Goal: Use online tool/utility

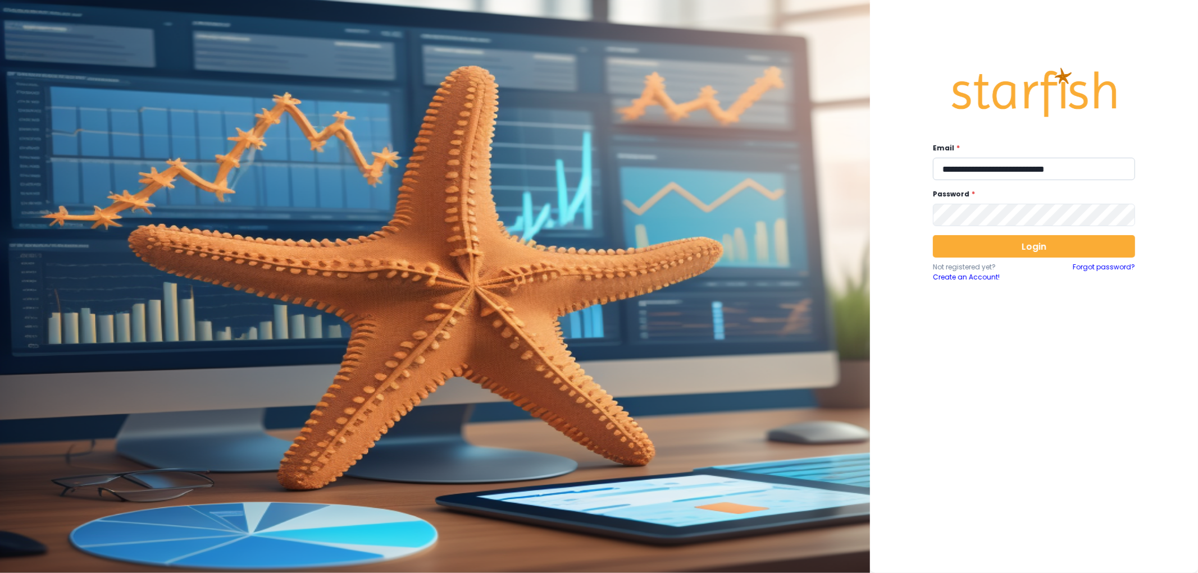
click at [1061, 164] on input "**********" at bounding box center [1034, 169] width 202 height 22
type input "**********"
click at [1007, 257] on button "Login" at bounding box center [1034, 246] width 202 height 22
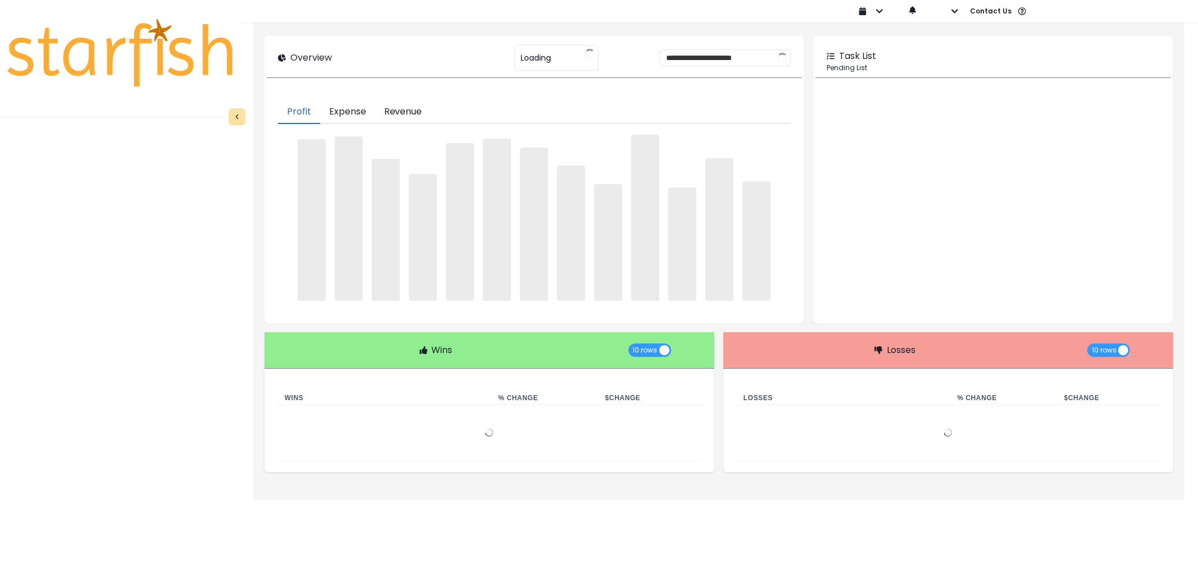
type input "********"
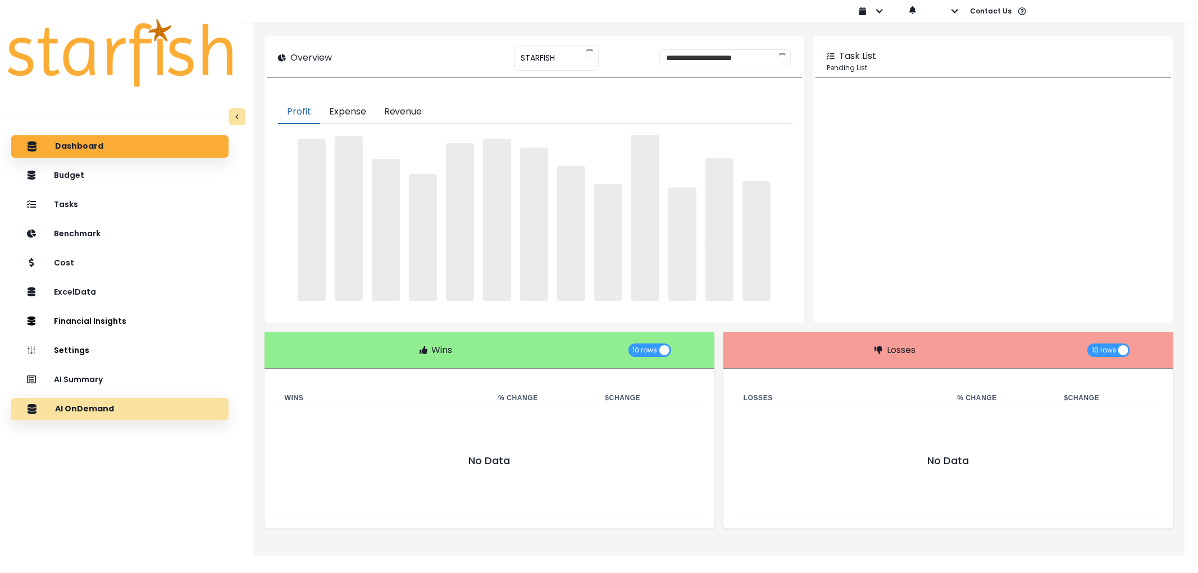
click at [144, 405] on div "AI OnDemand" at bounding box center [119, 410] width 199 height 24
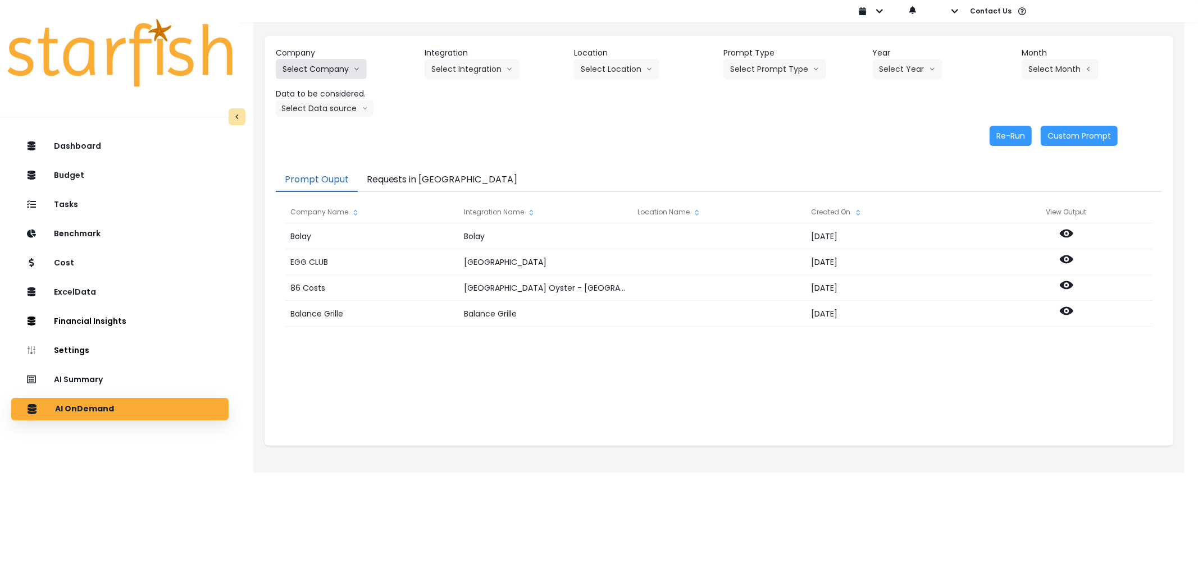
click at [333, 74] on button "Select Company" at bounding box center [321, 69] width 91 height 20
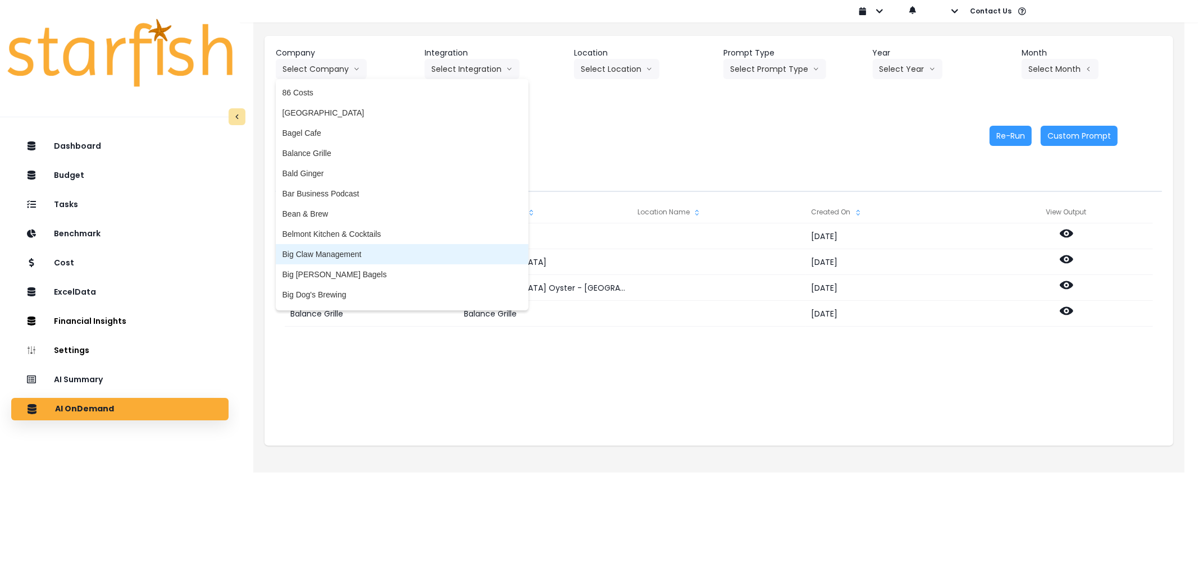
click at [375, 244] on li "Big Claw Management" at bounding box center [402, 254] width 253 height 20
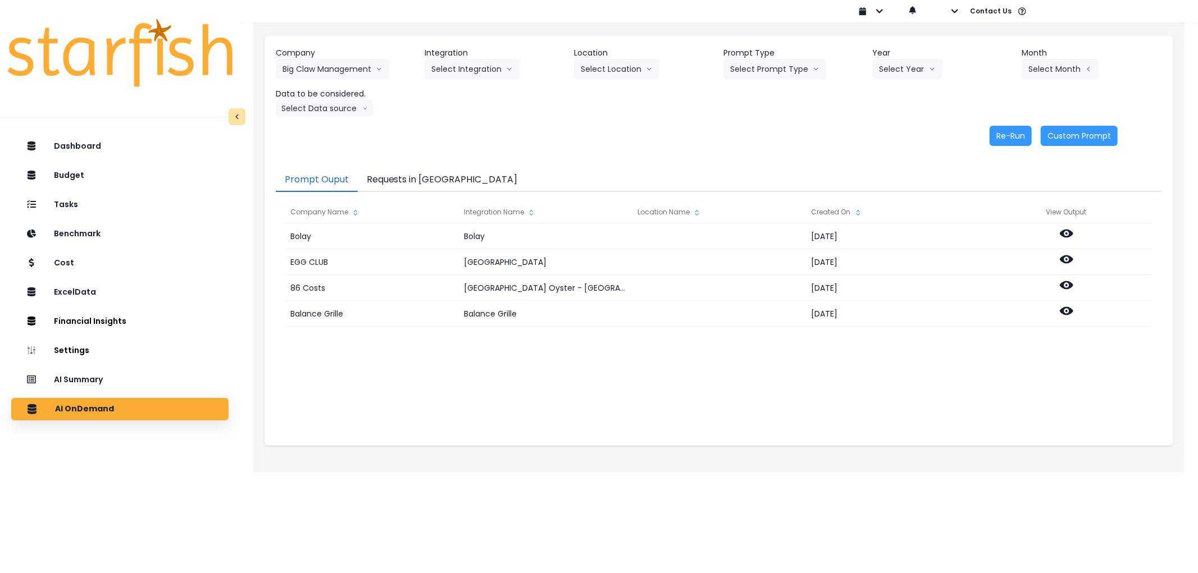
click at [481, 58] on header "Integration" at bounding box center [495, 53] width 140 height 12
click at [481, 62] on button "Select Integration" at bounding box center [472, 69] width 95 height 20
click at [446, 91] on span "R365" at bounding box center [440, 92] width 19 height 11
click at [615, 66] on button "Select Location" at bounding box center [616, 69] width 85 height 20
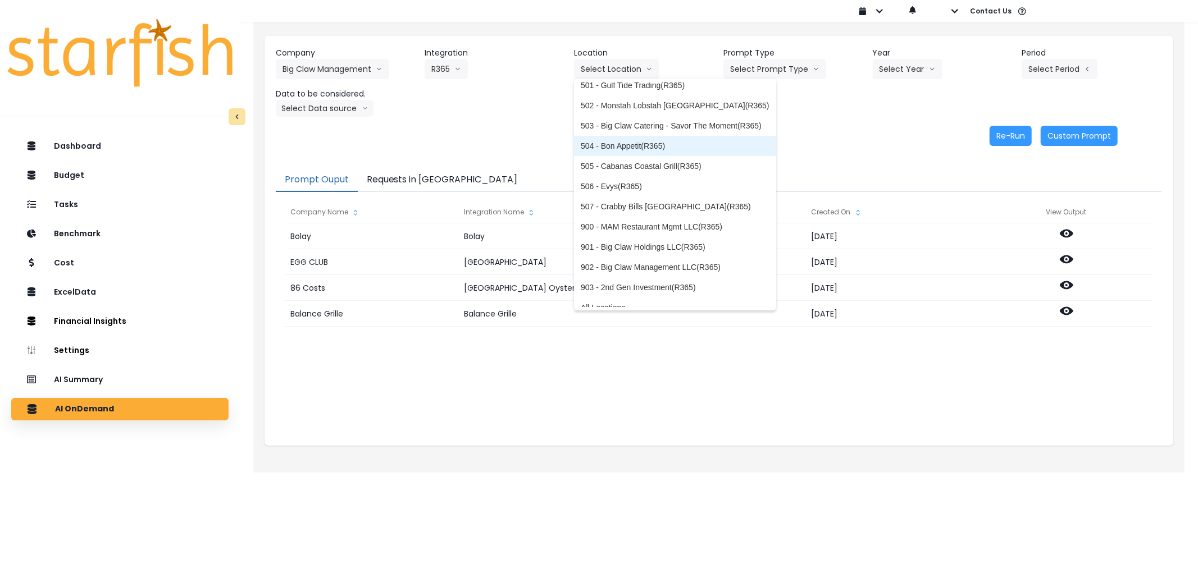
scroll to position [118, 0]
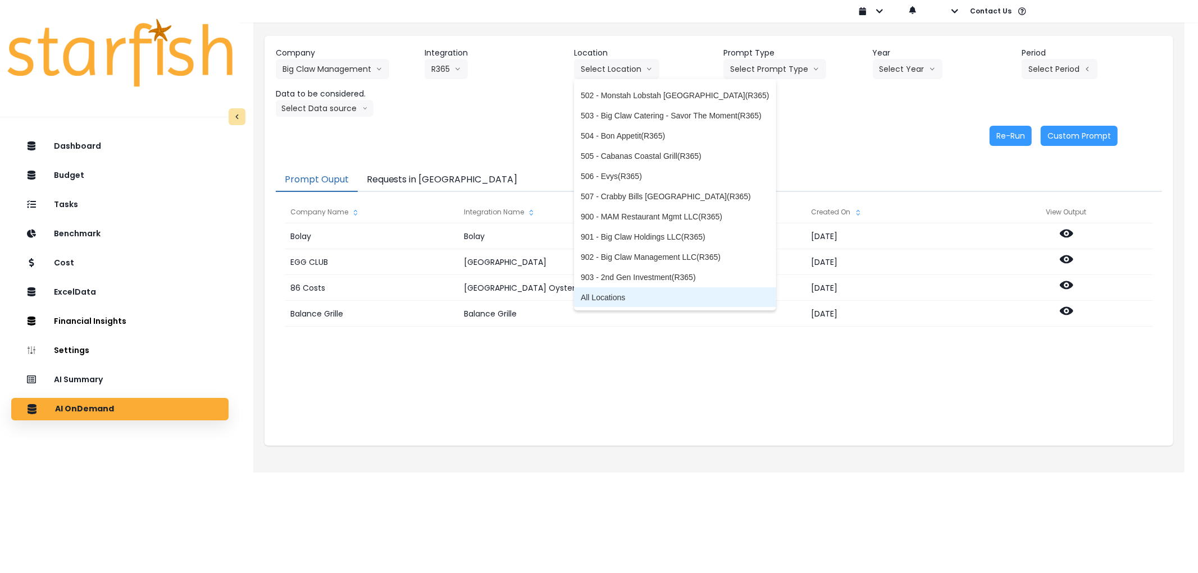
click at [619, 299] on span "All Locations" at bounding box center [675, 297] width 189 height 11
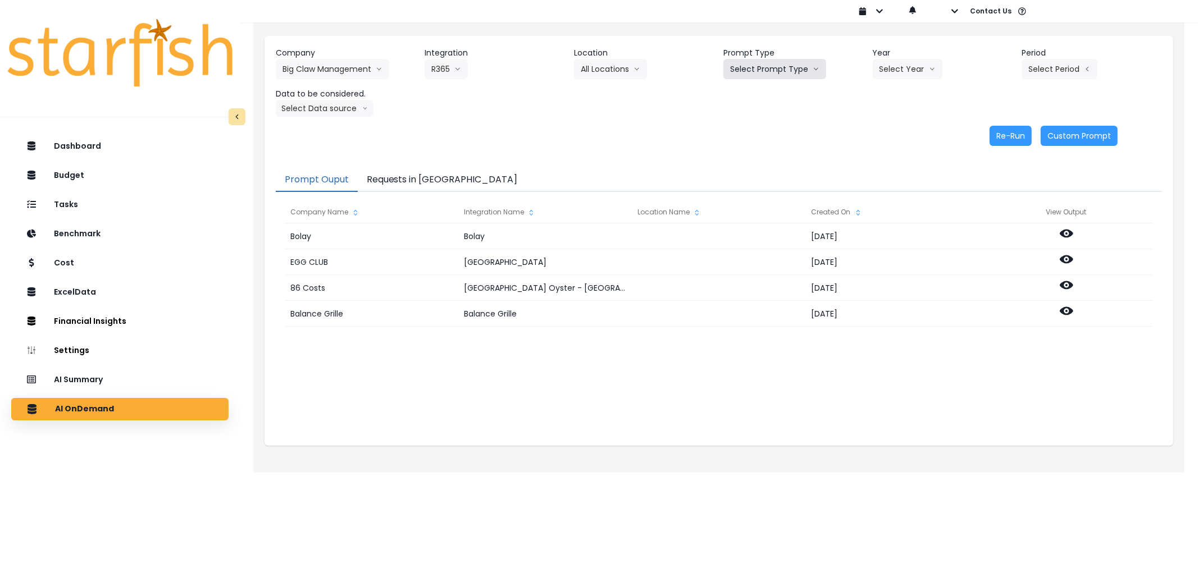
click at [791, 74] on button "Select Prompt Type" at bounding box center [774, 69] width 103 height 20
click at [772, 131] on span "Error Task" at bounding box center [761, 132] width 63 height 11
click at [902, 64] on button "Select Year" at bounding box center [908, 69] width 70 height 20
click at [896, 131] on span "2025" at bounding box center [887, 132] width 17 height 11
click at [1047, 75] on button "Select Period" at bounding box center [1059, 69] width 76 height 20
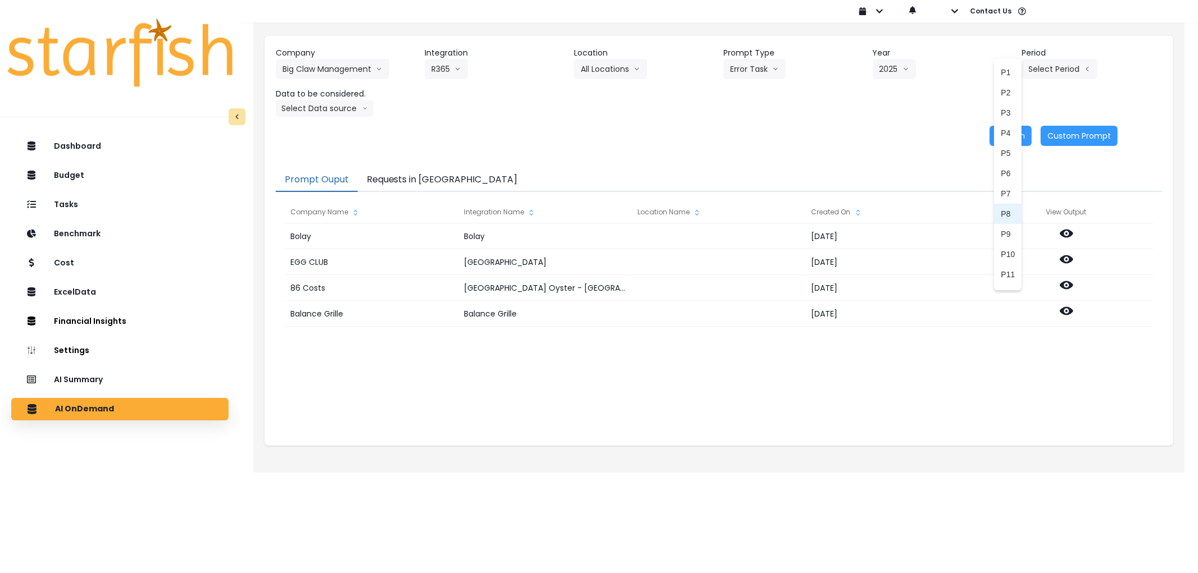
click at [994, 211] on li "P8" at bounding box center [1008, 214] width 28 height 20
click at [320, 107] on button "Select Data source" at bounding box center [325, 108] width 98 height 17
click at [317, 133] on span "Comparison overtime" at bounding box center [319, 130] width 75 height 11
click at [1007, 136] on button "Re-Run" at bounding box center [1010, 136] width 42 height 20
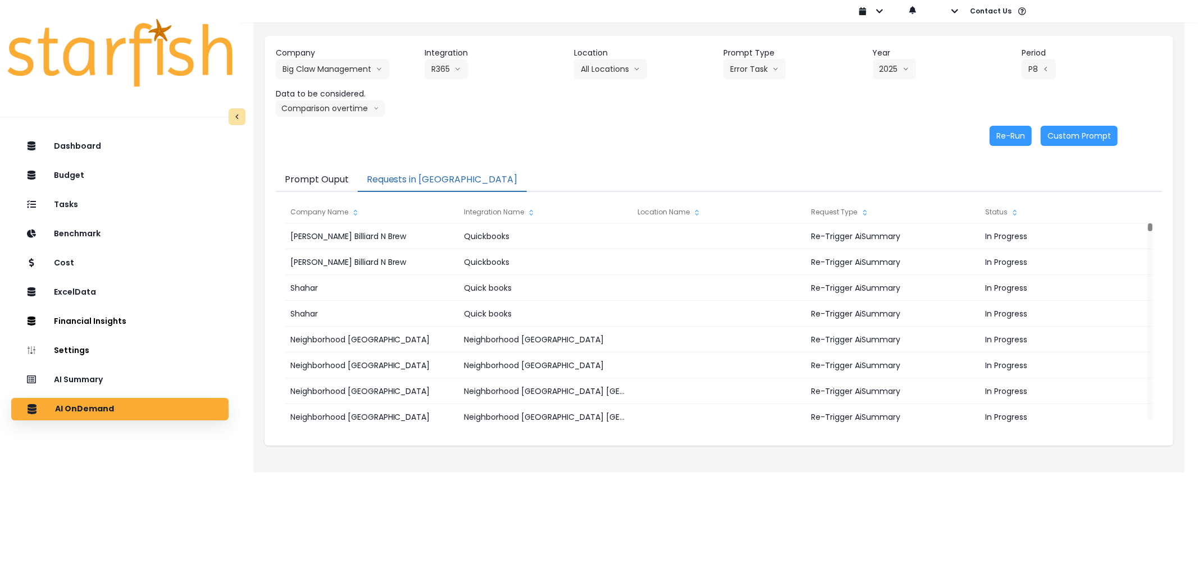
click at [422, 180] on button "Requests in [GEOGRAPHIC_DATA]" at bounding box center [442, 180] width 169 height 24
click at [352, 63] on button "Big Claw Management" at bounding box center [332, 69] width 113 height 20
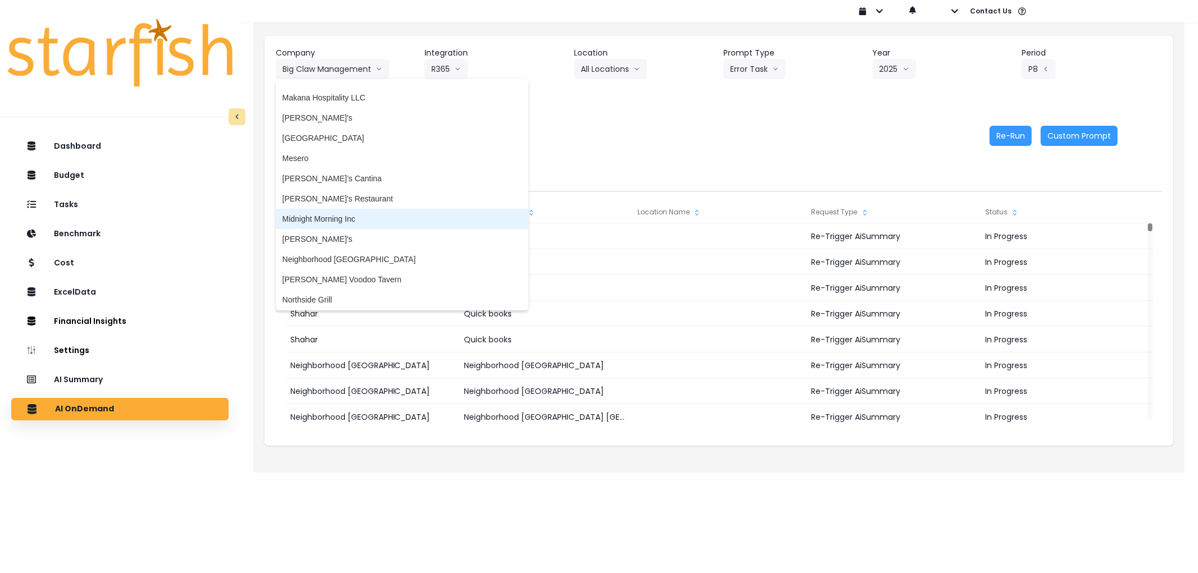
scroll to position [1372, 0]
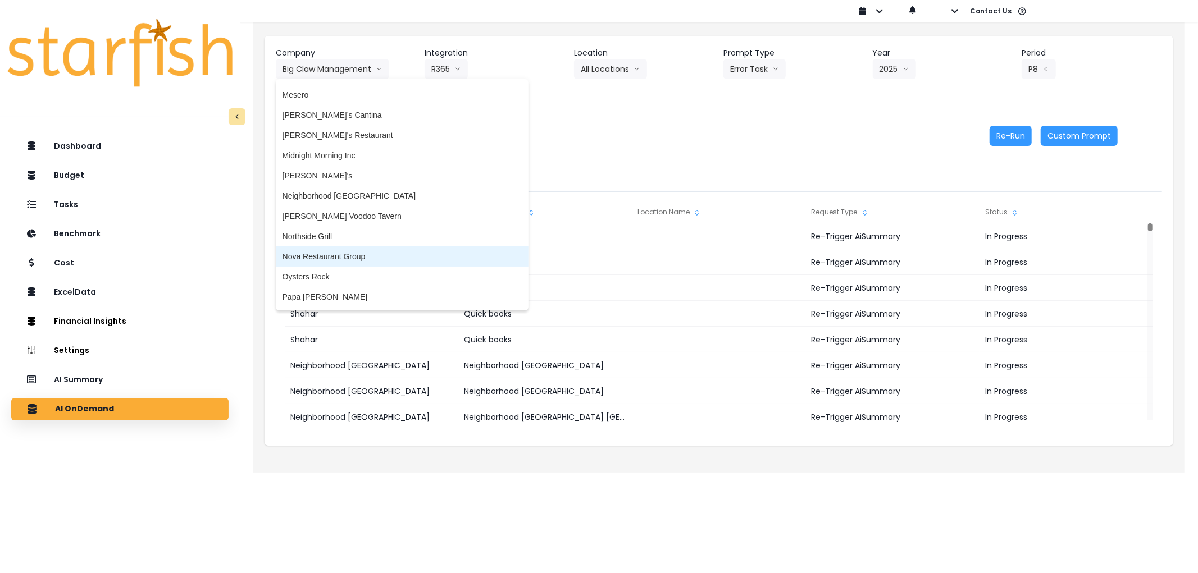
click at [330, 247] on li "Nova Restaurant Group" at bounding box center [402, 257] width 253 height 20
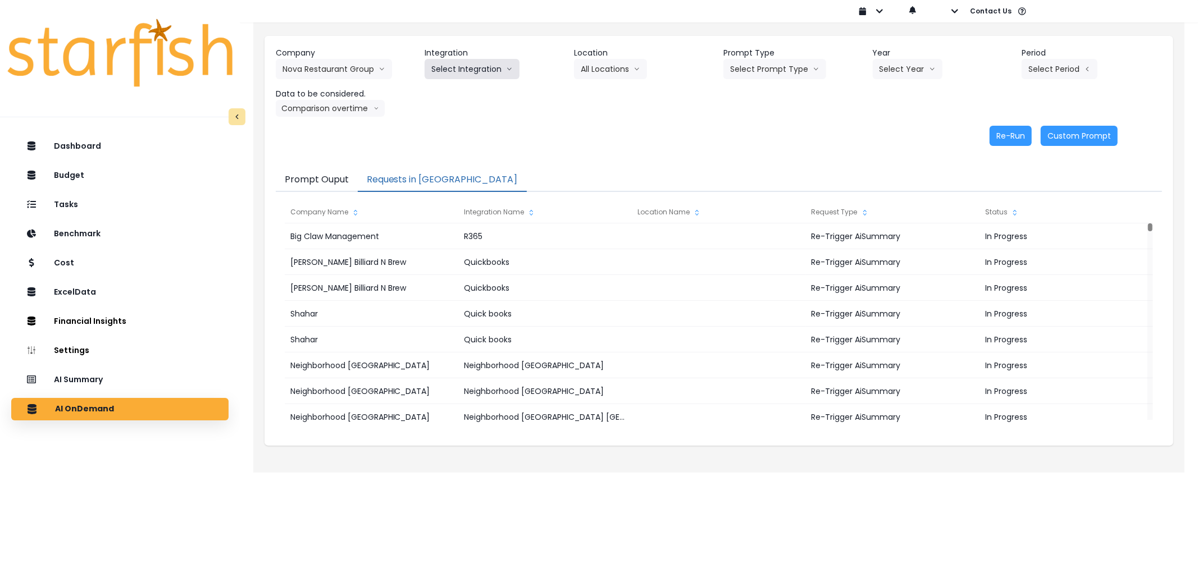
click at [469, 74] on button "Select Integration" at bounding box center [472, 69] width 95 height 20
click at [459, 90] on span "Nova Restaurant Group" at bounding box center [472, 92] width 83 height 11
click at [608, 69] on button "Select Location" at bounding box center [616, 69] width 85 height 20
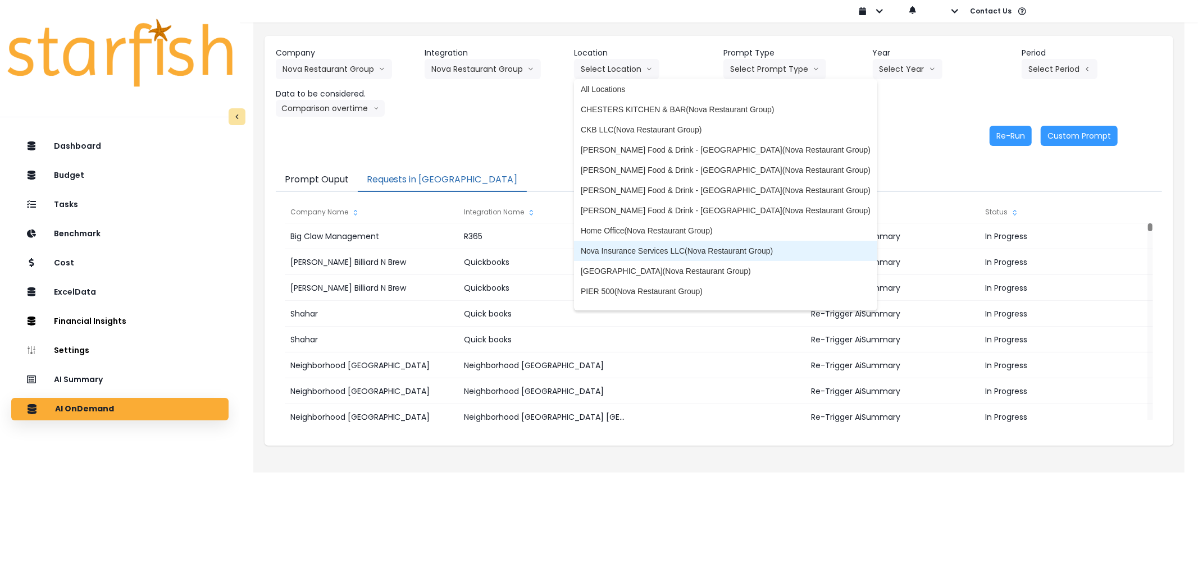
scroll to position [0, 0]
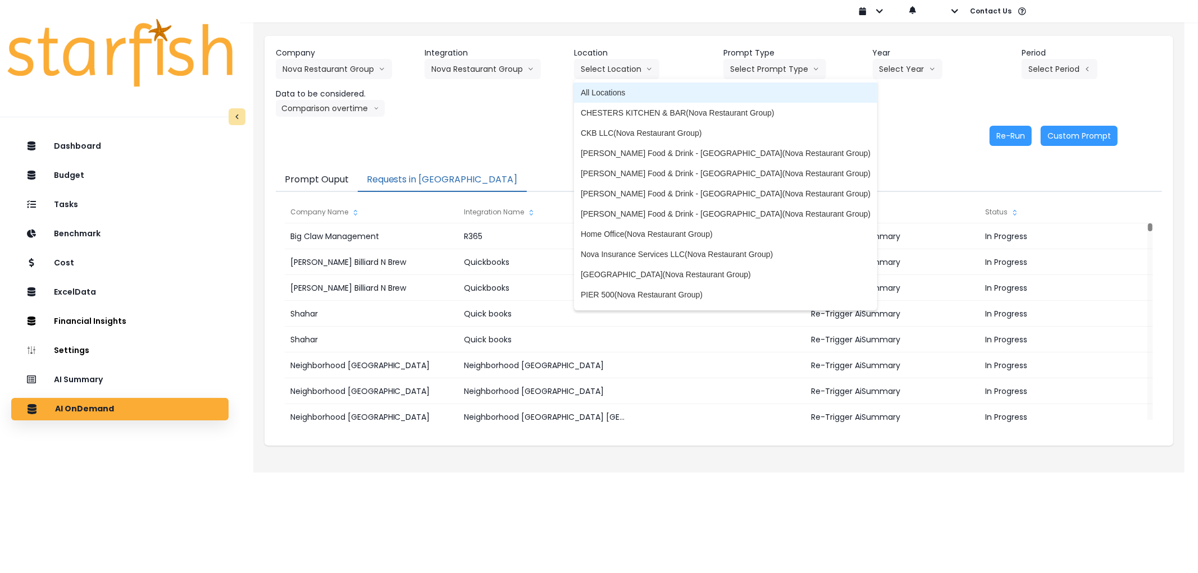
click at [615, 93] on span "All Locations" at bounding box center [726, 92] width 290 height 11
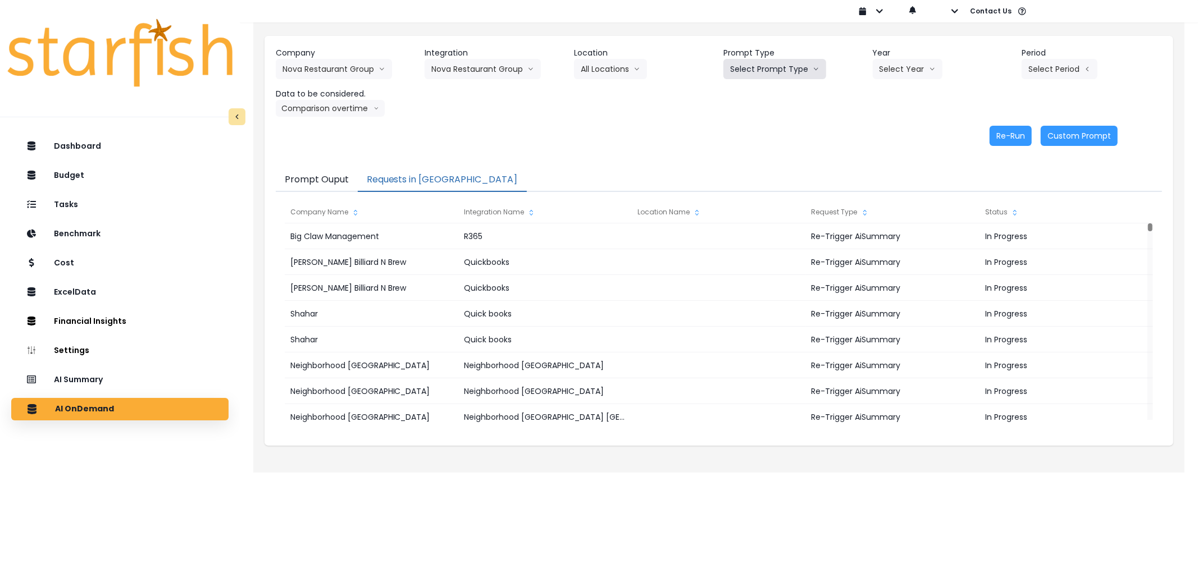
click at [749, 69] on button "Select Prompt Type" at bounding box center [774, 69] width 103 height 20
click at [741, 133] on span "Error Task" at bounding box center [761, 132] width 63 height 11
click at [923, 64] on button "Select Year" at bounding box center [908, 69] width 70 height 20
click at [888, 135] on span "2025" at bounding box center [887, 132] width 17 height 11
click at [1045, 65] on button "Select Period" at bounding box center [1059, 69] width 76 height 20
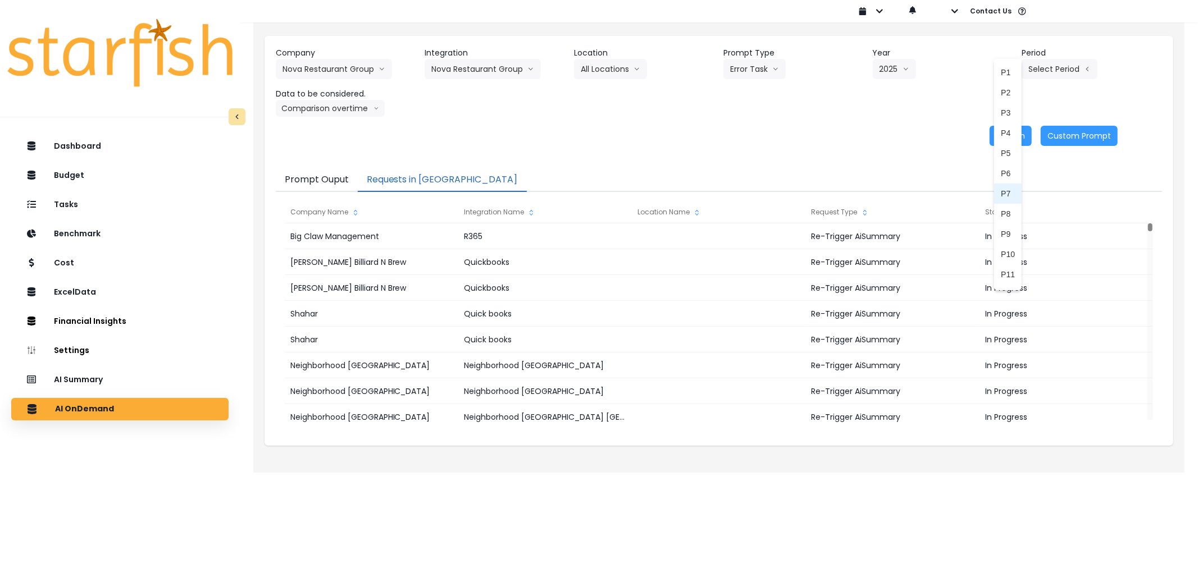
click at [1001, 194] on span "P7" at bounding box center [1008, 193] width 14 height 11
click at [335, 107] on button "Comparison overtime" at bounding box center [330, 108] width 109 height 17
click at [1012, 134] on button "Re-Run" at bounding box center [1010, 136] width 42 height 20
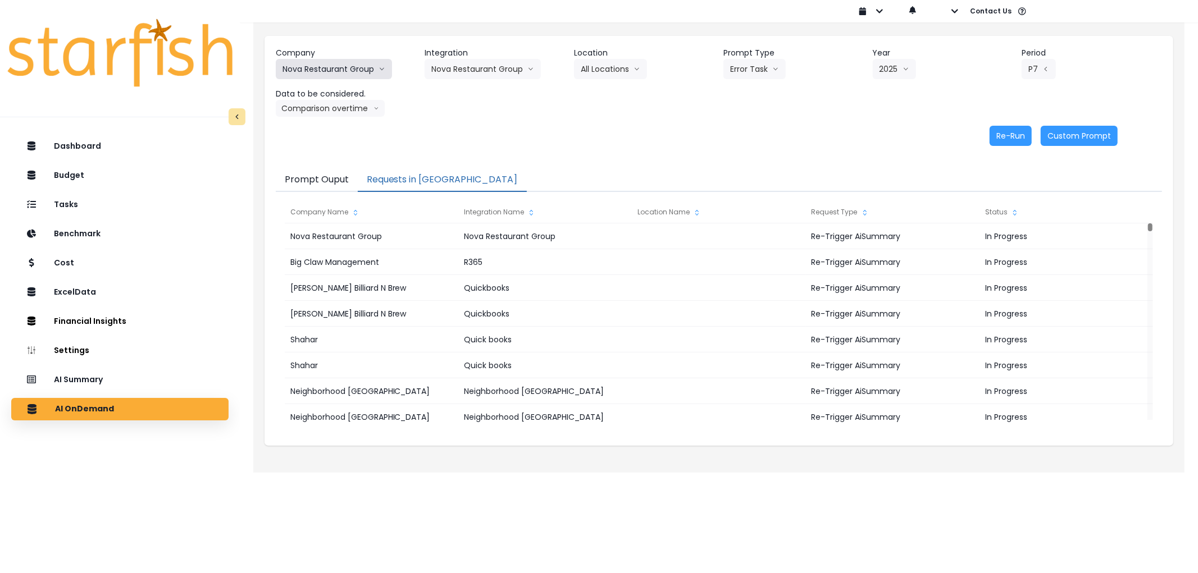
click at [327, 70] on button "Nova Restaurant Group" at bounding box center [334, 69] width 116 height 20
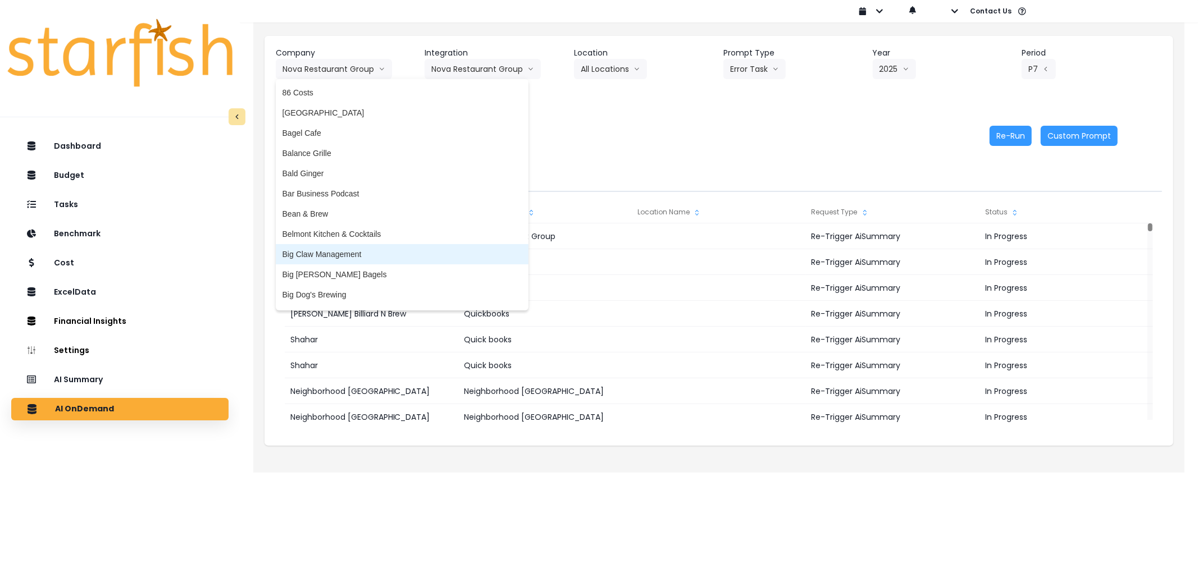
click at [334, 252] on span "Big Claw Management" at bounding box center [401, 254] width 239 height 11
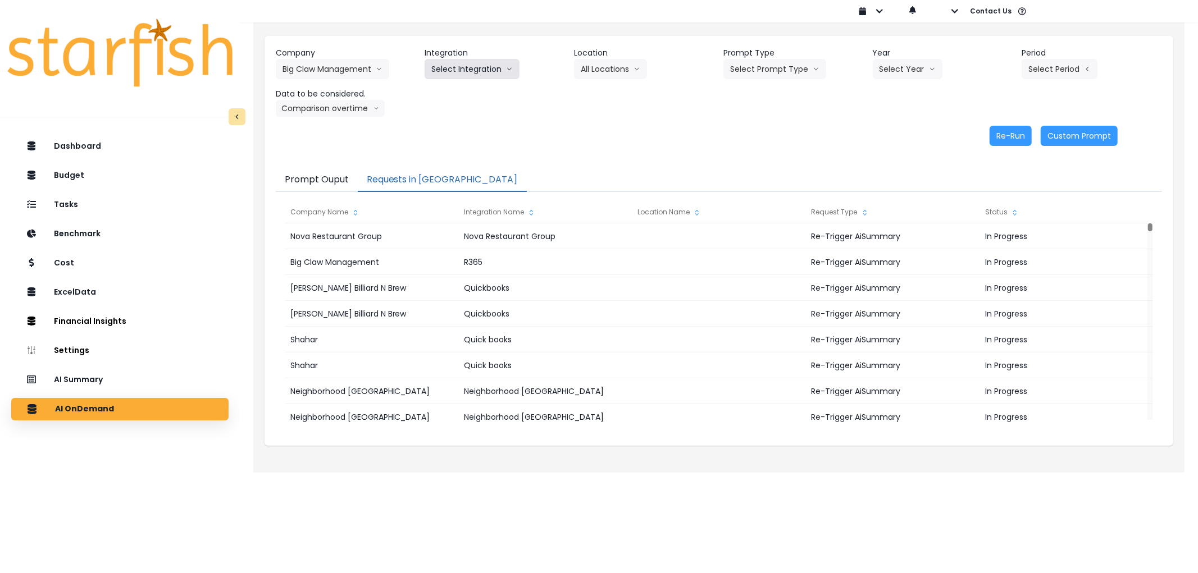
click at [481, 71] on button "Select Integration" at bounding box center [472, 69] width 95 height 20
click at [442, 92] on span "R365" at bounding box center [440, 92] width 19 height 11
click at [723, 69] on button "Select Prompt Type" at bounding box center [774, 69] width 103 height 20
click at [736, 130] on span "Error Task" at bounding box center [761, 132] width 63 height 11
click at [900, 69] on button "Select Year" at bounding box center [908, 69] width 70 height 20
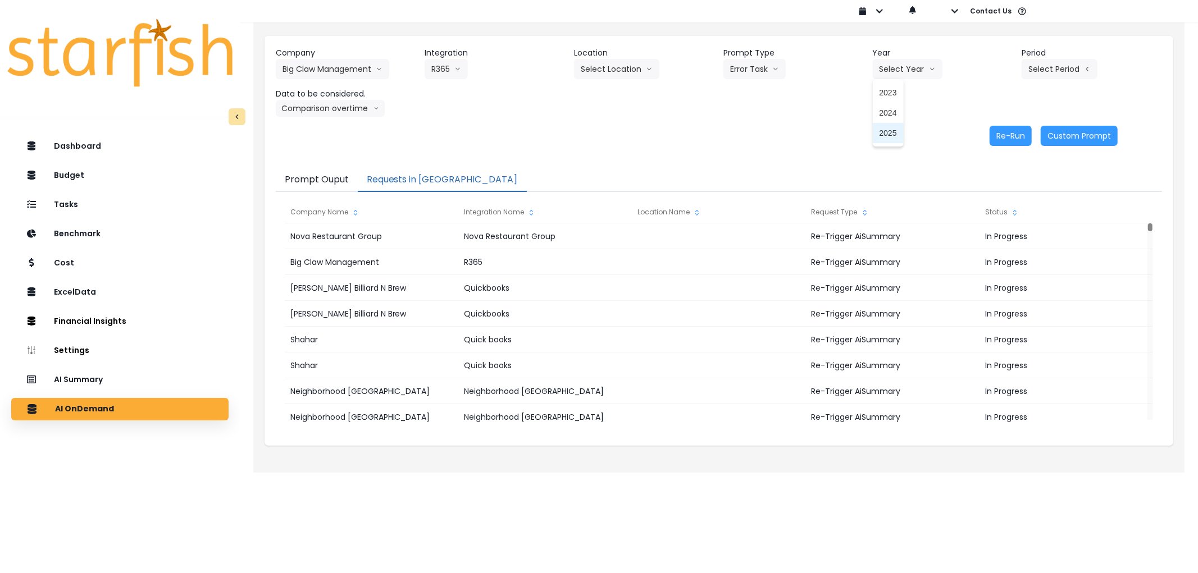
drag, startPoint x: 886, startPoint y: 133, endPoint x: 911, endPoint y: 113, distance: 32.0
click at [886, 133] on span "2025" at bounding box center [887, 132] width 17 height 11
click at [1057, 75] on button "Select Period" at bounding box center [1059, 69] width 76 height 20
click at [1001, 209] on span "P8" at bounding box center [1008, 213] width 14 height 11
click at [340, 104] on button "Comparison overtime" at bounding box center [330, 108] width 109 height 17
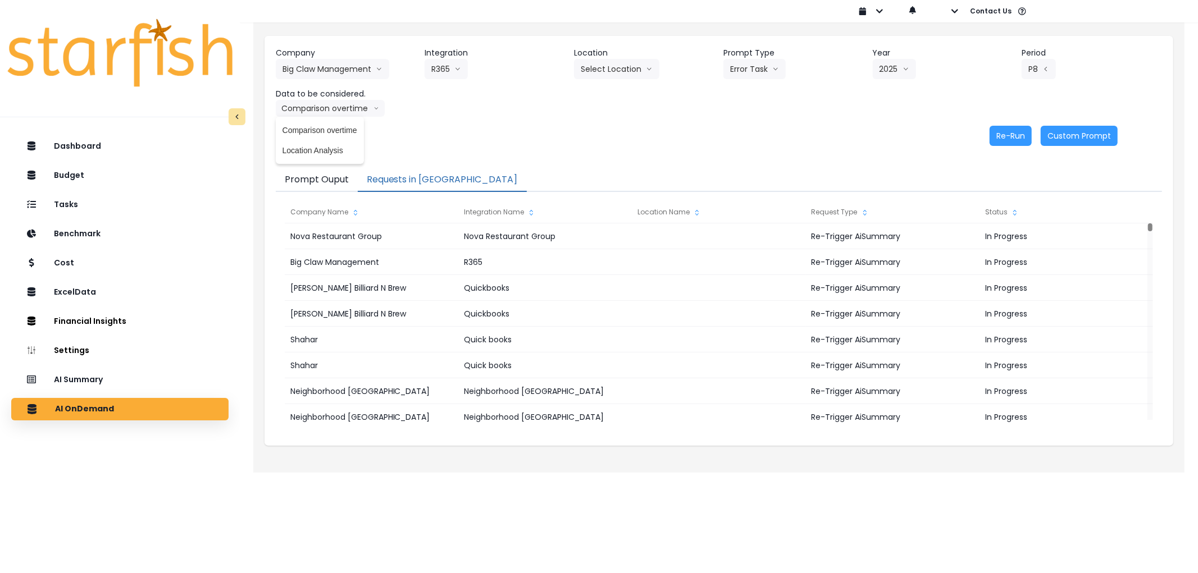
click at [723, 111] on div "Company Big Claw Management 86 Costs Asti Bagel Cafe Balance Grille Bald Ginger…" at bounding box center [719, 82] width 886 height 70
click at [1007, 134] on button "Re-Run" at bounding box center [1010, 136] width 42 height 20
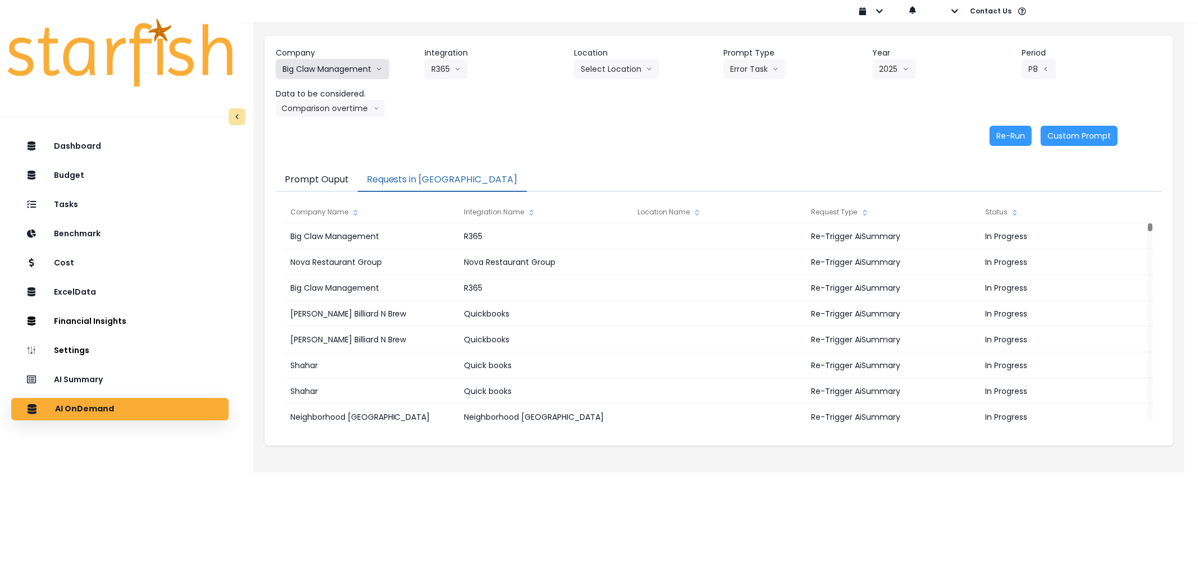
click at [346, 73] on button "Big Claw Management" at bounding box center [332, 69] width 113 height 20
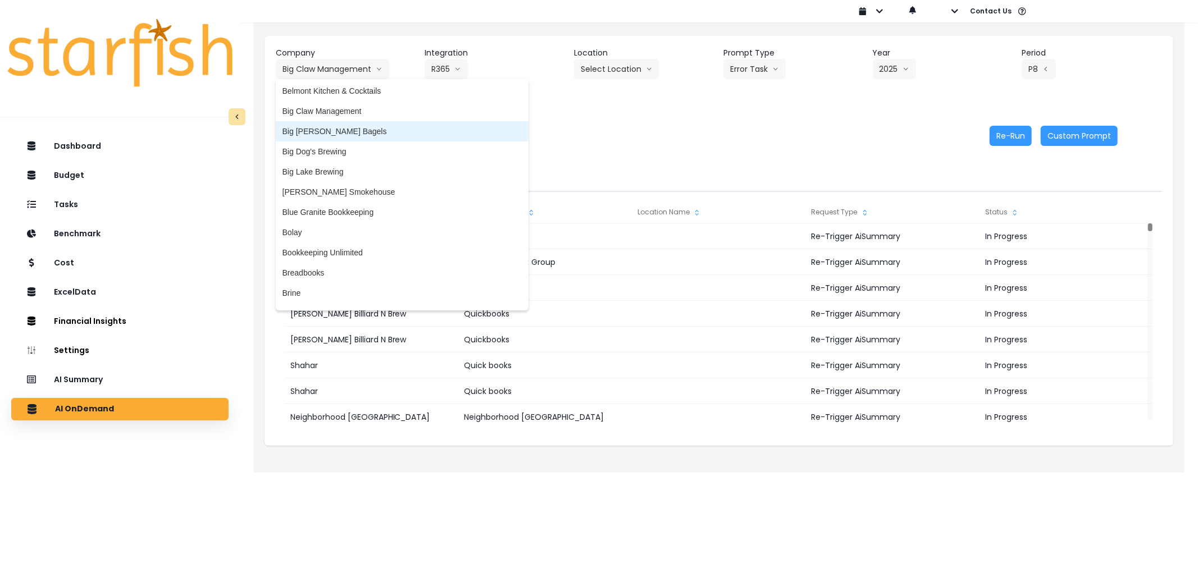
scroll to position [187, 0]
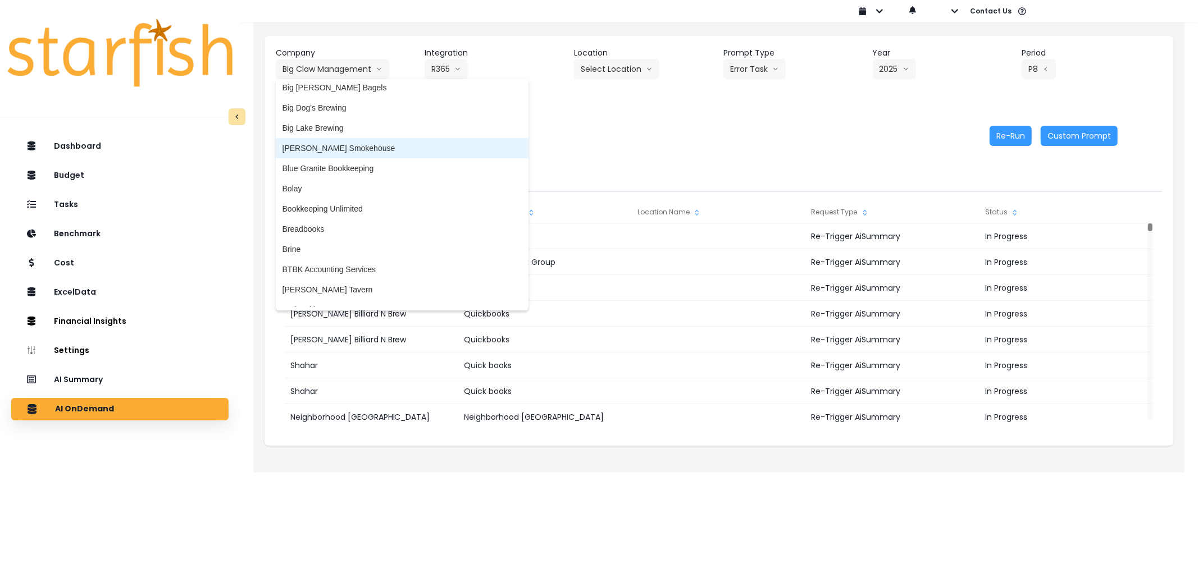
click at [304, 144] on span "[PERSON_NAME] Smokehouse" at bounding box center [401, 148] width 239 height 11
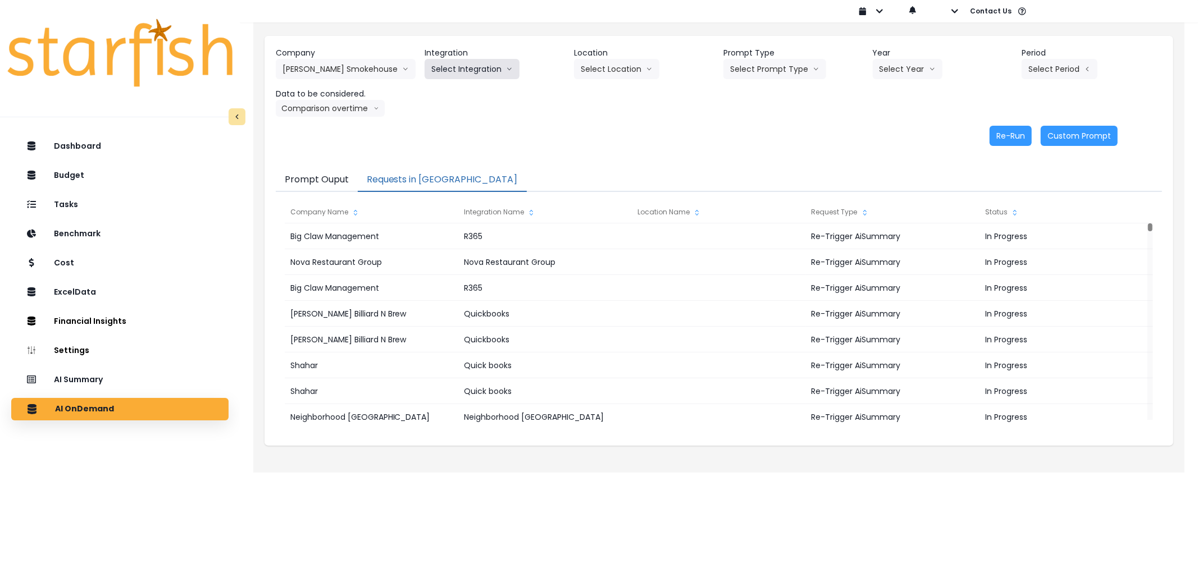
click at [474, 60] on button "Select Integration" at bounding box center [472, 69] width 95 height 20
click at [466, 87] on span "Quickbooks Online" at bounding box center [464, 92] width 66 height 11
click at [770, 76] on button "Select Prompt Type" at bounding box center [774, 69] width 103 height 20
click at [755, 130] on span "Error Task" at bounding box center [761, 132] width 63 height 11
click at [646, 67] on icon "arrow down line" at bounding box center [649, 68] width 7 height 11
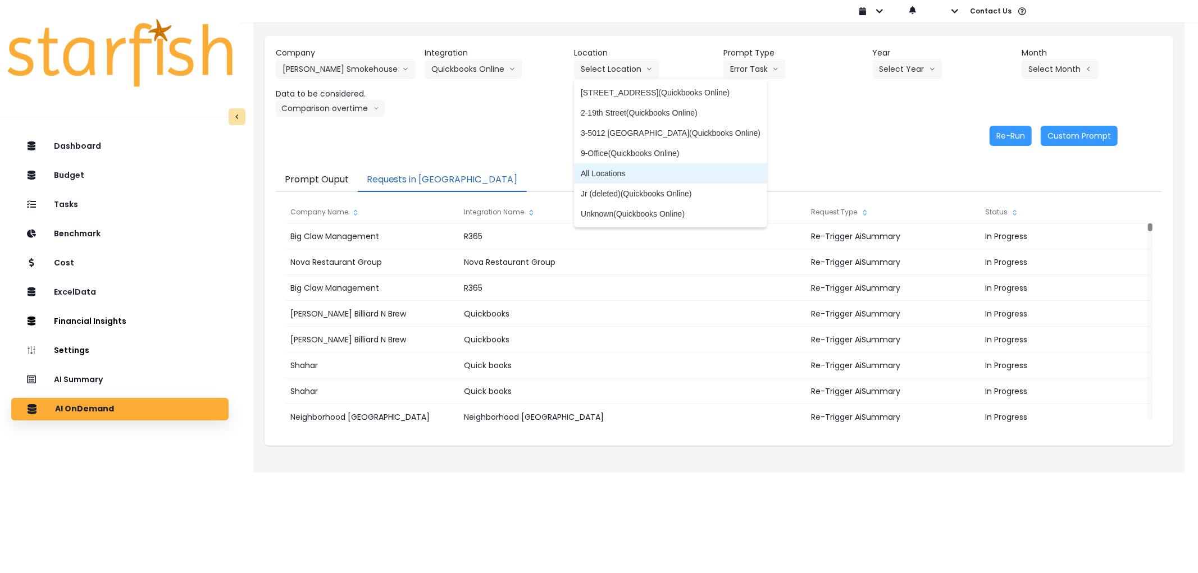
click at [623, 165] on li "All Locations" at bounding box center [670, 173] width 193 height 20
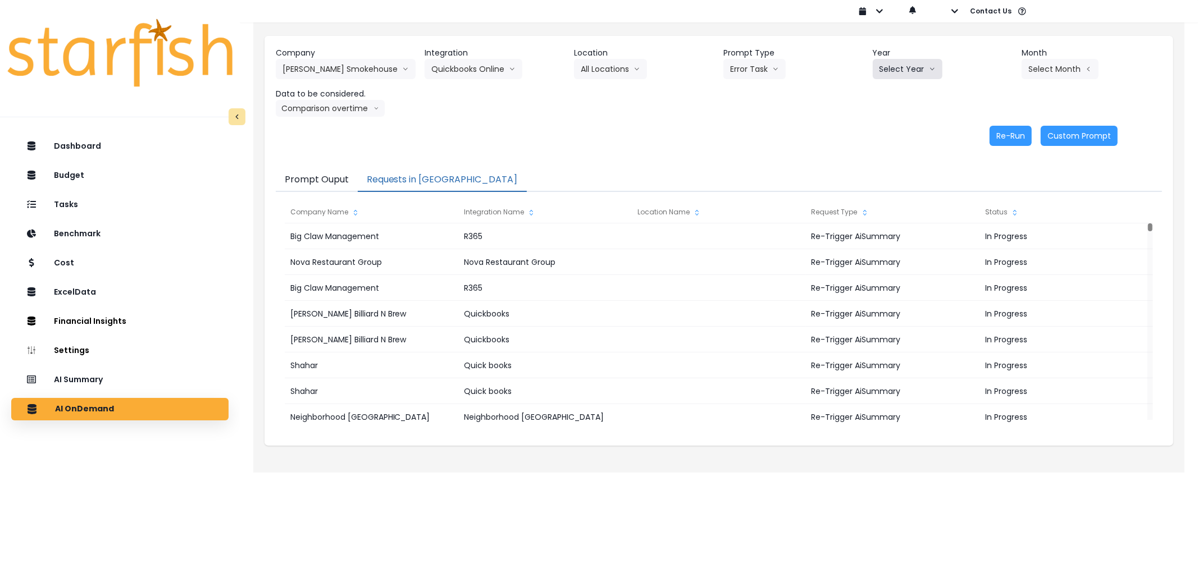
click at [887, 71] on button "Select Year" at bounding box center [908, 69] width 70 height 20
click at [897, 131] on li "2025" at bounding box center [888, 133] width 31 height 20
click at [1045, 71] on button "Select Month" at bounding box center [1059, 69] width 77 height 20
click at [993, 189] on span "July" at bounding box center [1004, 193] width 22 height 11
click at [1019, 135] on button "Re-Run" at bounding box center [1010, 136] width 42 height 20
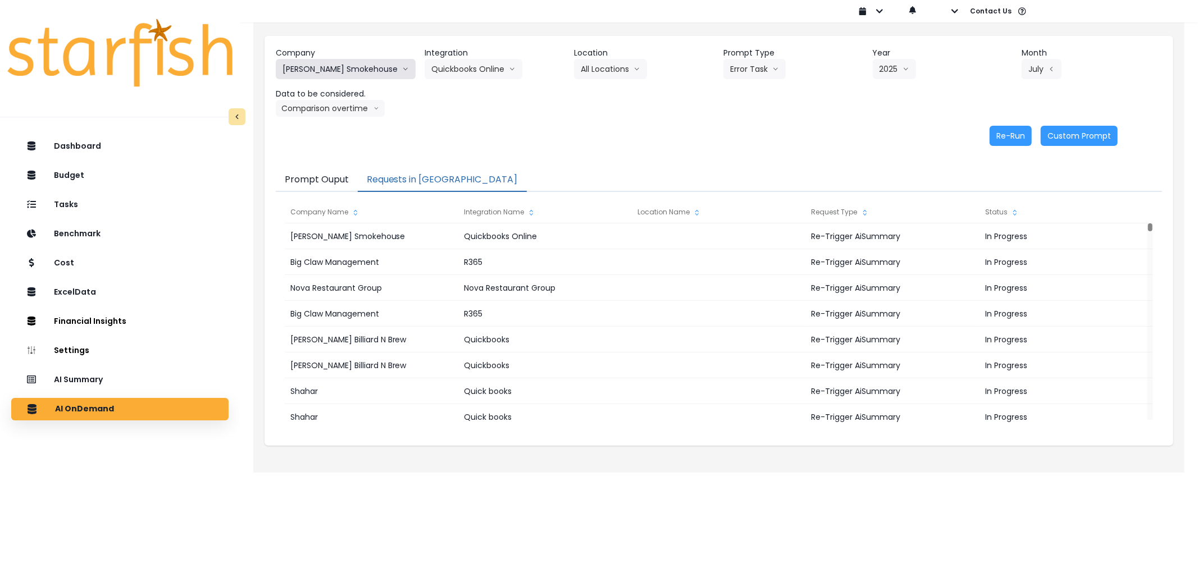
click at [383, 71] on button "[PERSON_NAME] Smokehouse" at bounding box center [346, 69] width 140 height 20
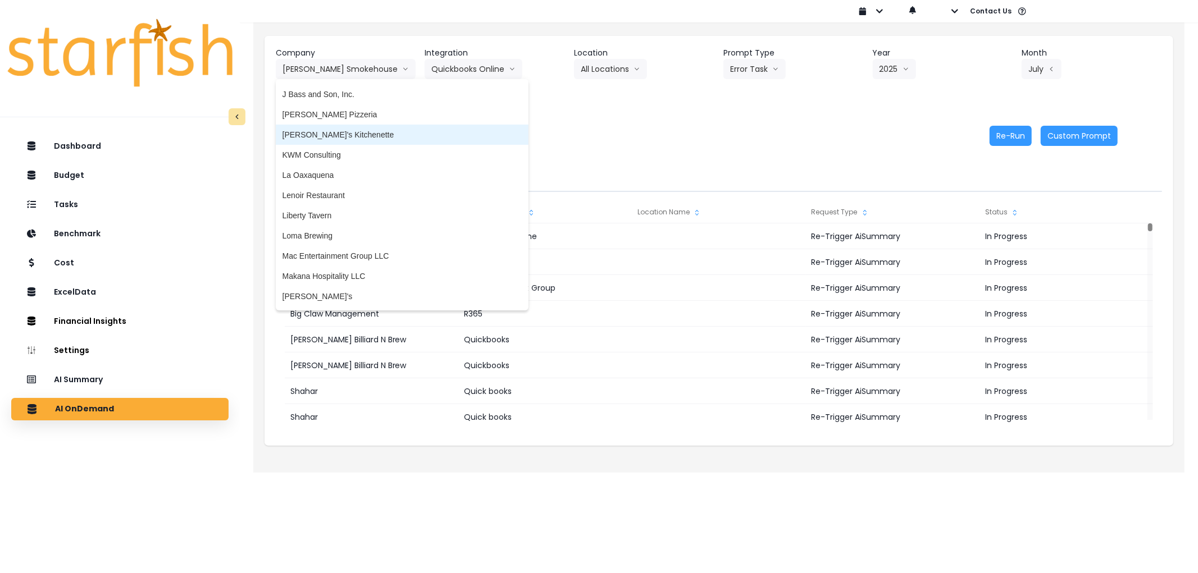
scroll to position [1123, 0]
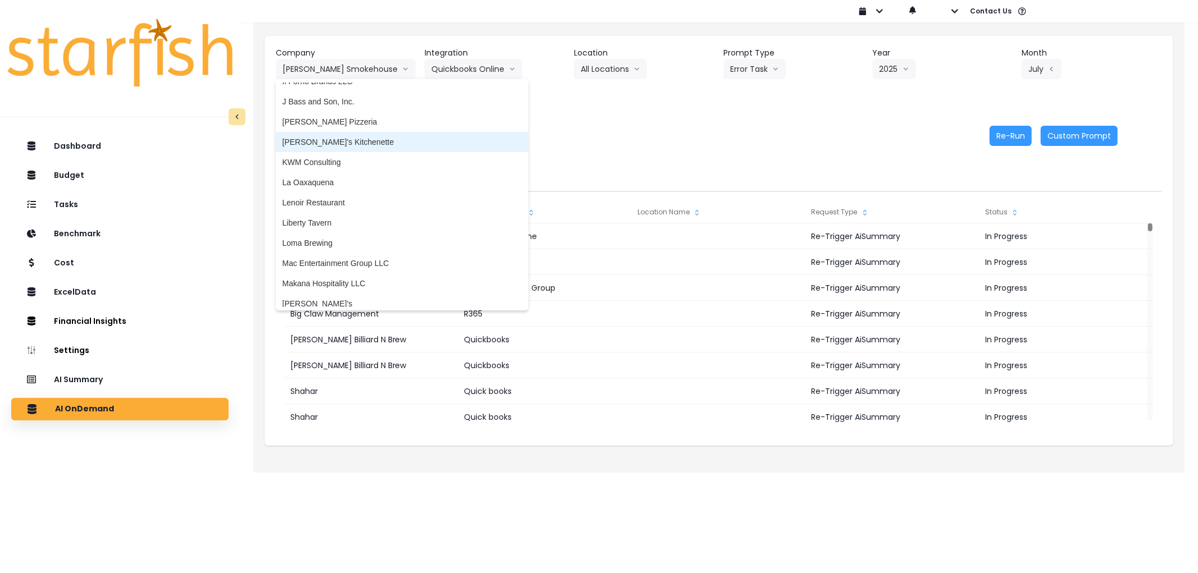
click at [314, 139] on span "[PERSON_NAME]'s Kitchenette" at bounding box center [401, 141] width 239 height 11
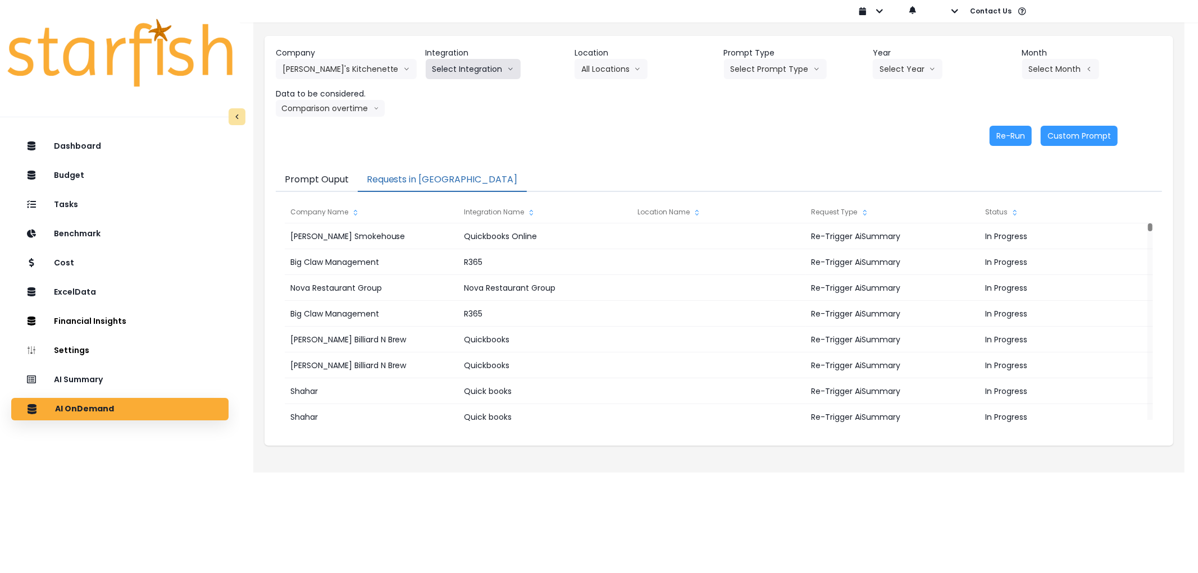
click at [455, 73] on button "Select Integration" at bounding box center [473, 69] width 95 height 20
click at [454, 83] on li "[PERSON_NAME]'s Kitchenette QBO" at bounding box center [498, 93] width 145 height 20
click at [652, 70] on button "Select Location" at bounding box center [638, 69] width 85 height 20
click at [781, 70] on button "Select Prompt Type" at bounding box center [791, 69] width 103 height 20
click at [766, 130] on span "Error Task" at bounding box center [777, 132] width 63 height 11
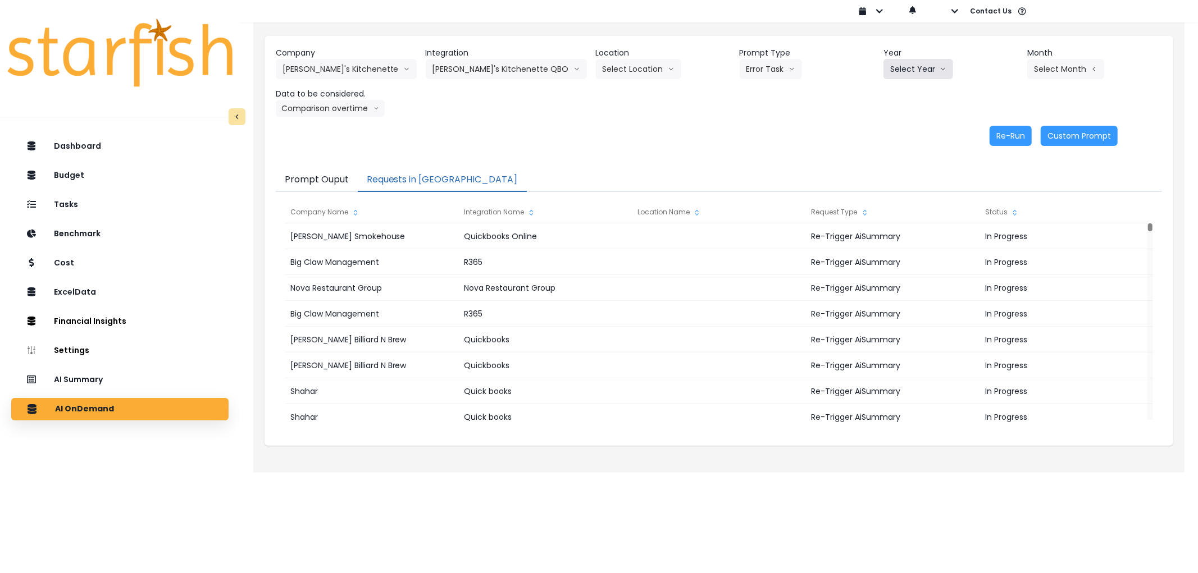
click at [914, 76] on button "Select Year" at bounding box center [918, 69] width 70 height 20
click at [894, 131] on span "2025" at bounding box center [898, 132] width 17 height 11
click at [1071, 69] on button "Select Month" at bounding box center [1065, 69] width 77 height 20
click at [992, 187] on li "July" at bounding box center [1009, 194] width 35 height 20
click at [323, 109] on button "Comparison overtime" at bounding box center [330, 108] width 109 height 17
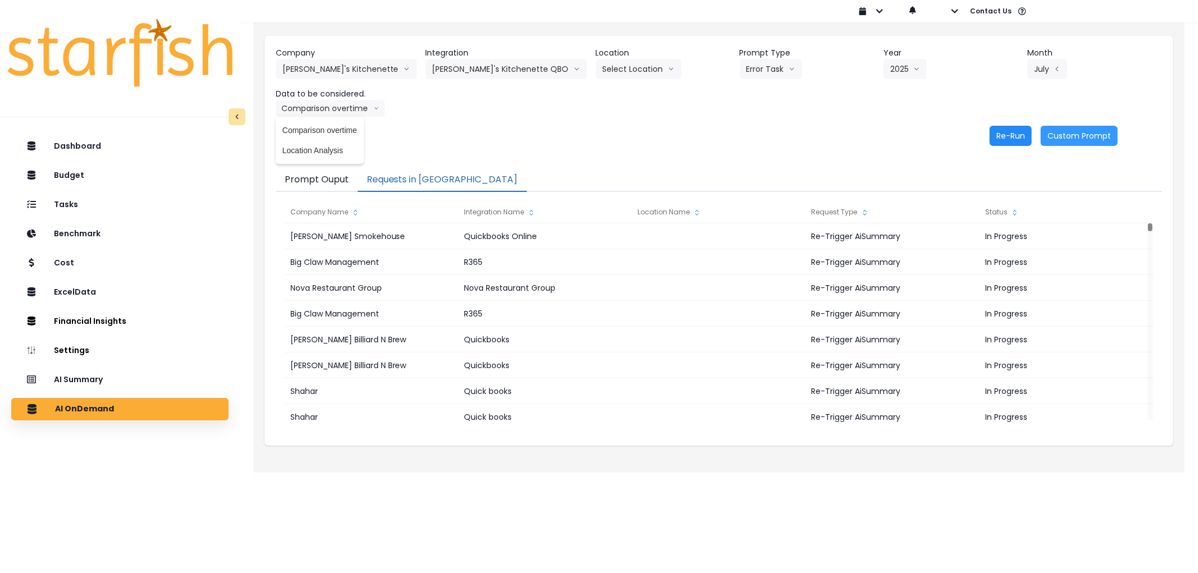
click at [997, 136] on button "Re-Run" at bounding box center [1010, 136] width 42 height 20
